Goal: Find specific page/section: Find specific page/section

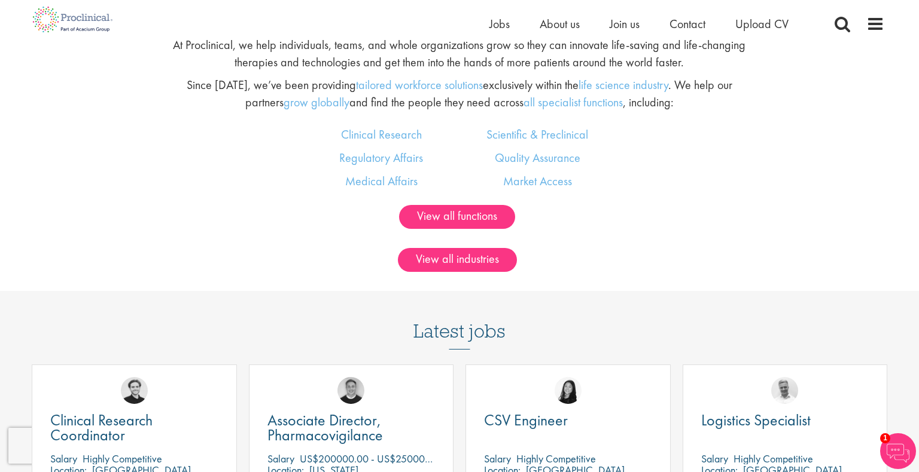
scroll to position [777, 0]
click at [463, 226] on link "View all functions" at bounding box center [457, 217] width 116 height 24
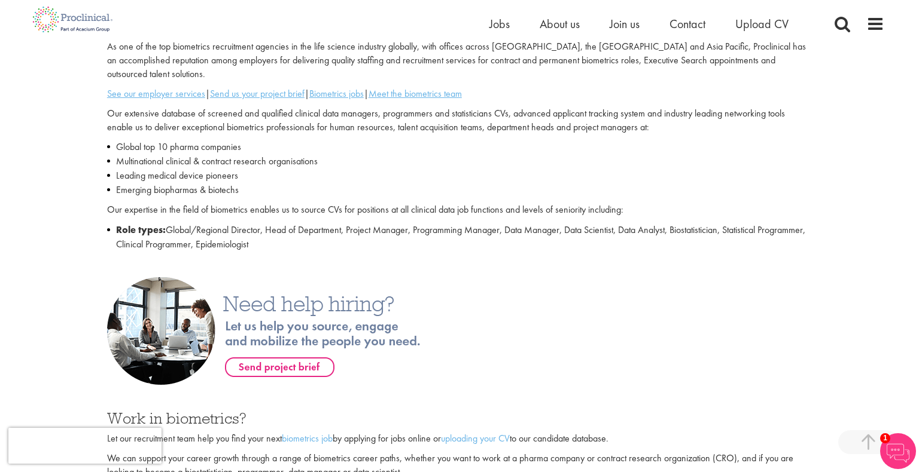
scroll to position [307, 0]
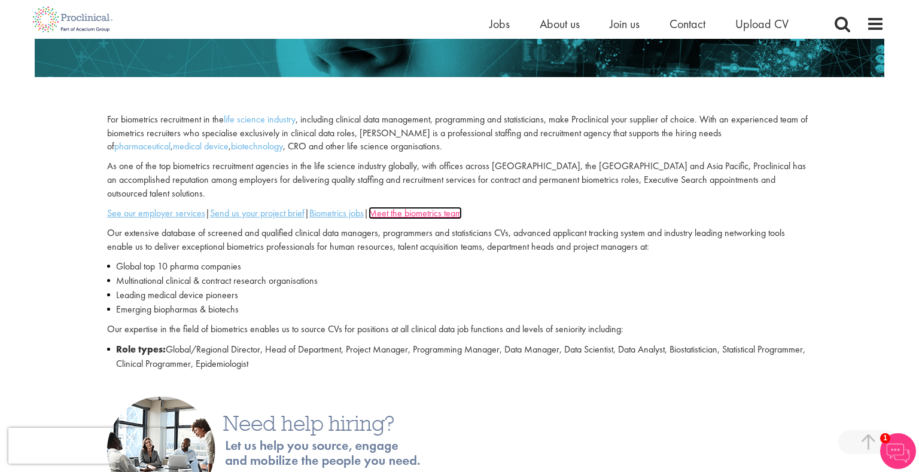
click at [394, 207] on u "Meet the biometrics team" at bounding box center [414, 213] width 93 height 13
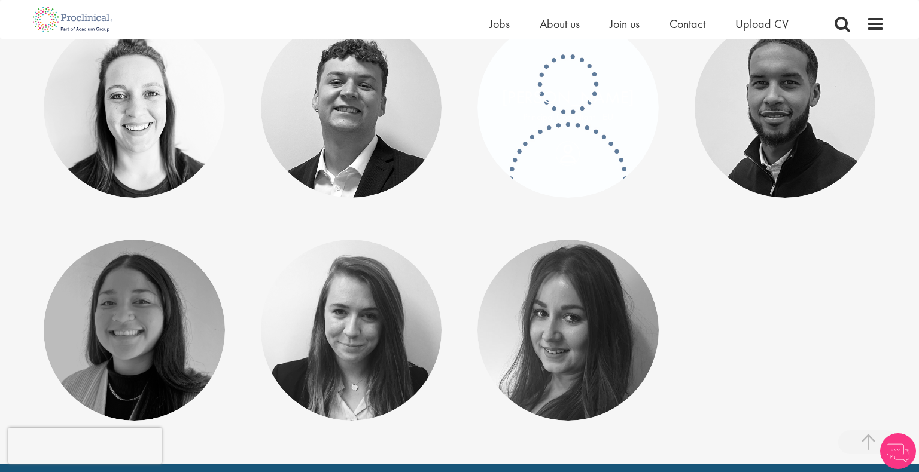
scroll to position [299, 0]
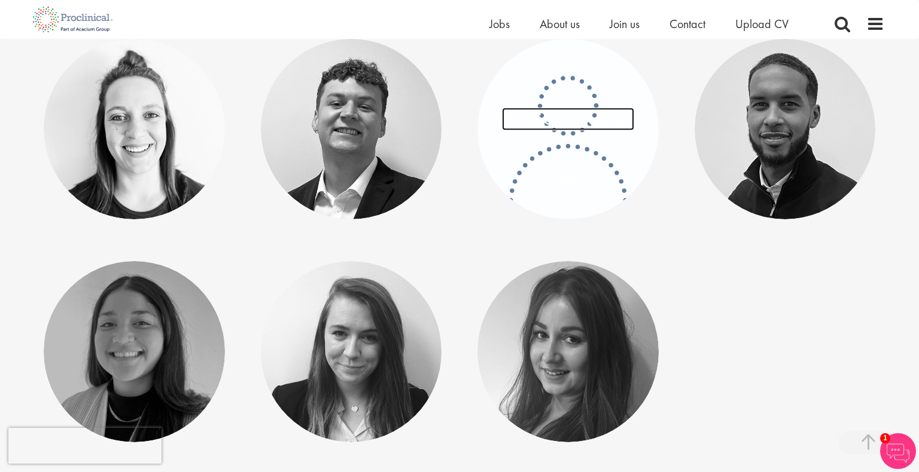
click at [569, 115] on link "Anja Potrafke" at bounding box center [568, 119] width 132 height 23
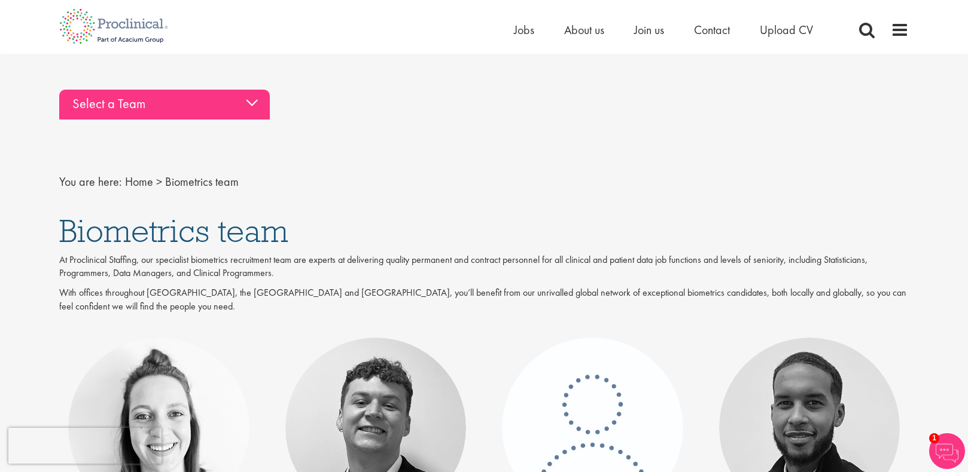
click at [198, 108] on div "Select a Team" at bounding box center [164, 105] width 210 height 30
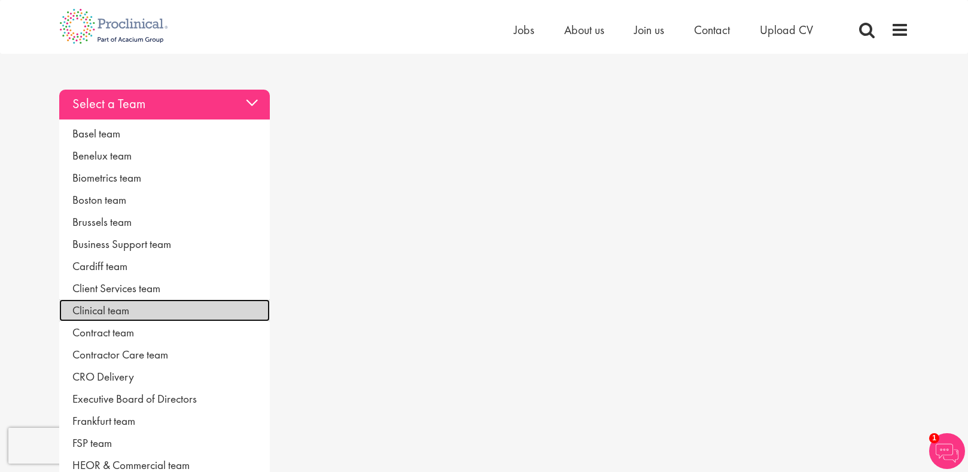
click at [167, 317] on link "Clinical team" at bounding box center [164, 311] width 210 height 22
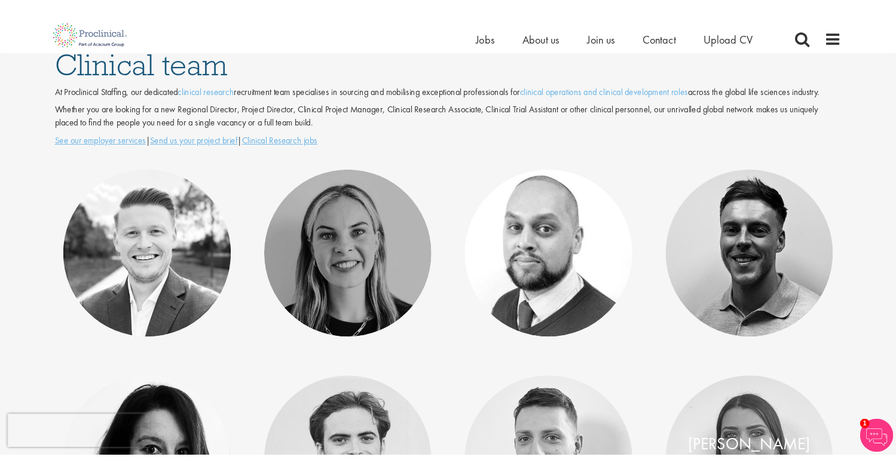
scroll to position [60, 0]
